Goal: Task Accomplishment & Management: Manage account settings

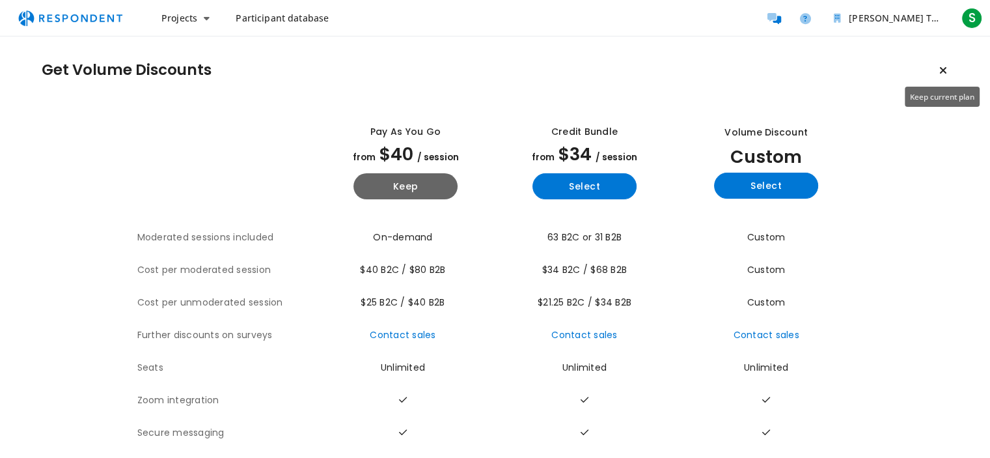
click at [945, 68] on icon "Keep current plan" at bounding box center [943, 70] width 8 height 10
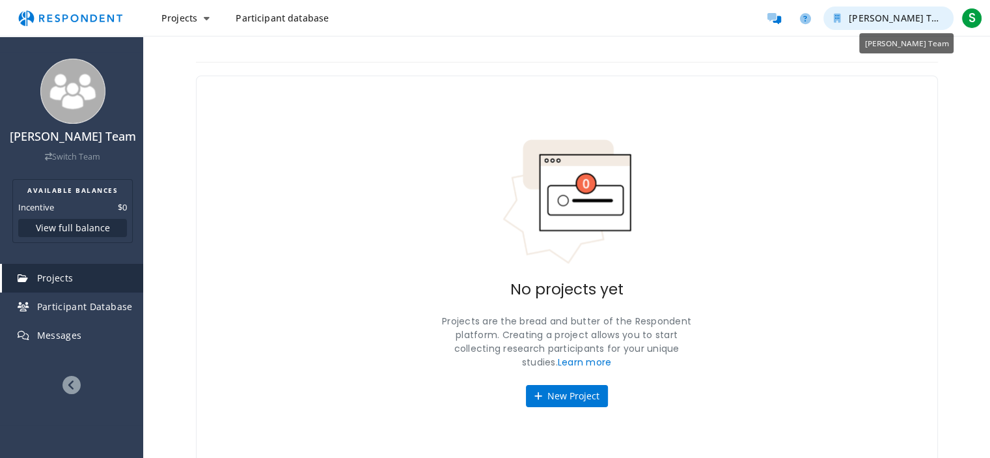
click at [883, 13] on span "[PERSON_NAME] Team" at bounding box center [900, 18] width 102 height 12
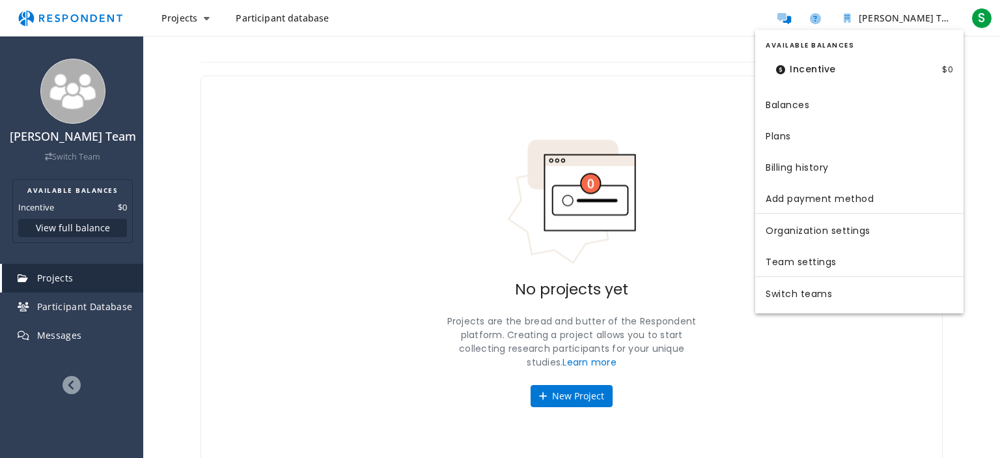
click at [184, 15] on md-backdrop at bounding box center [500, 229] width 1000 height 458
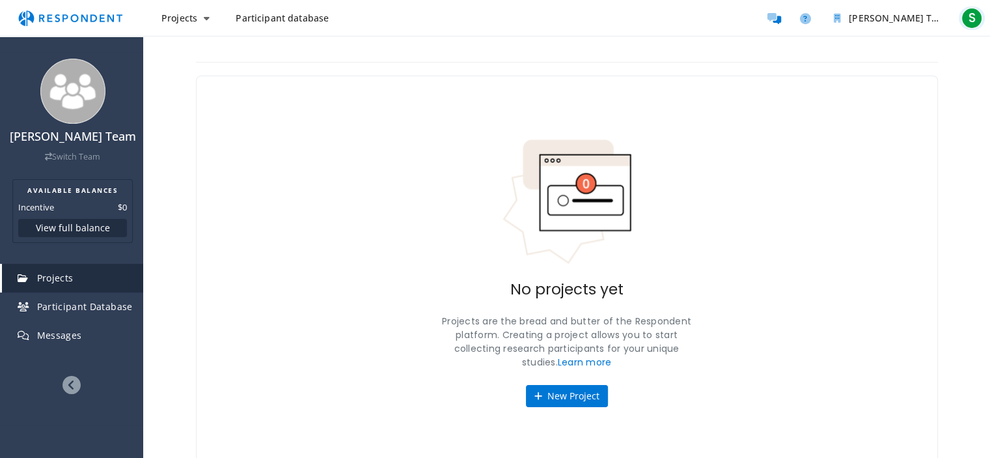
click at [965, 14] on span "S" at bounding box center [971, 18] width 21 height 21
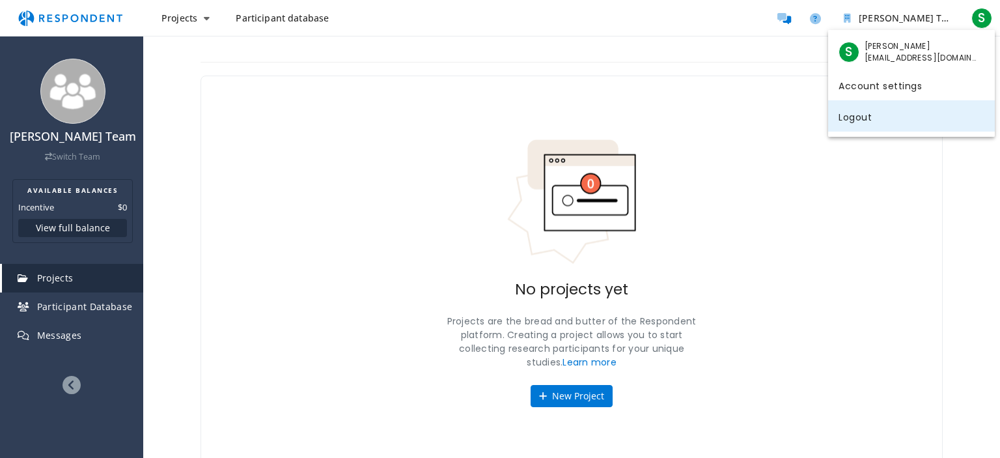
click at [887, 104] on link "Logout" at bounding box center [911, 115] width 167 height 31
